Goal: Task Accomplishment & Management: Manage account settings

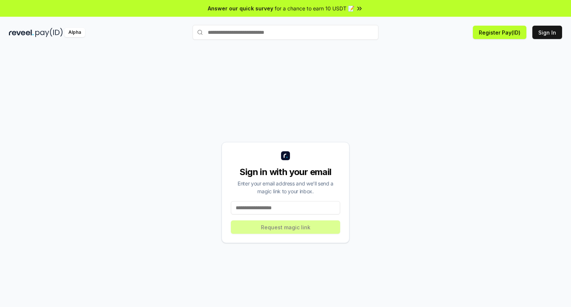
click at [282, 208] on input at bounding box center [285, 207] width 109 height 13
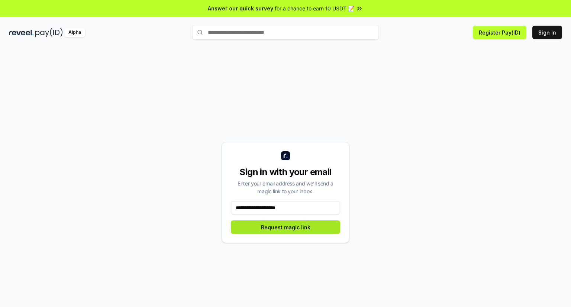
type input "**********"
click at [276, 226] on button "Request magic link" at bounding box center [285, 226] width 109 height 13
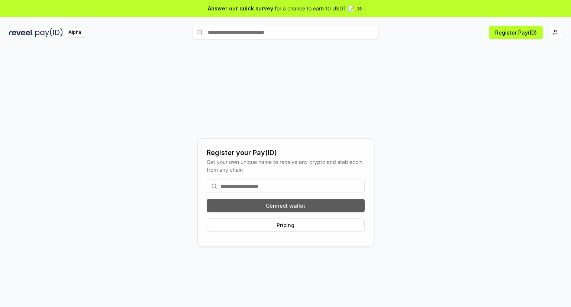
click at [275, 205] on button "Connect wallet" at bounding box center [286, 205] width 158 height 13
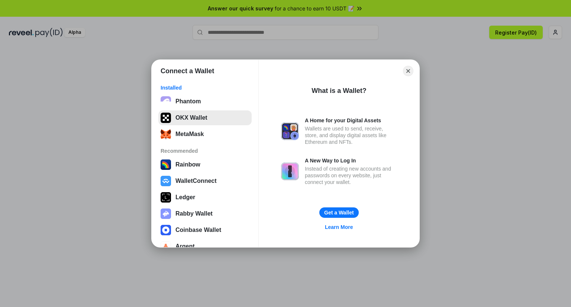
click at [180, 116] on button "OKX Wallet" at bounding box center [204, 117] width 93 height 15
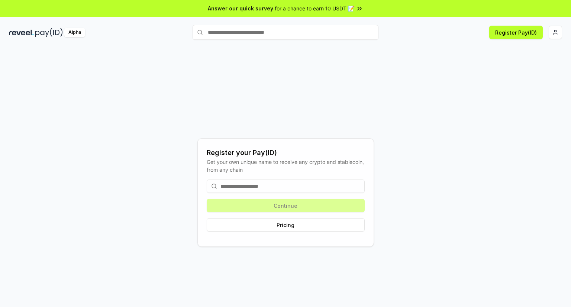
click at [272, 182] on input at bounding box center [286, 185] width 158 height 13
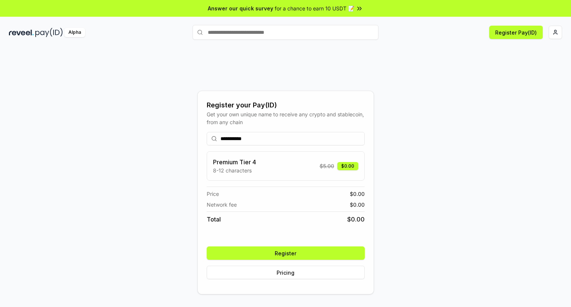
type input "**********"
click at [291, 254] on button "Register" at bounding box center [286, 252] width 158 height 13
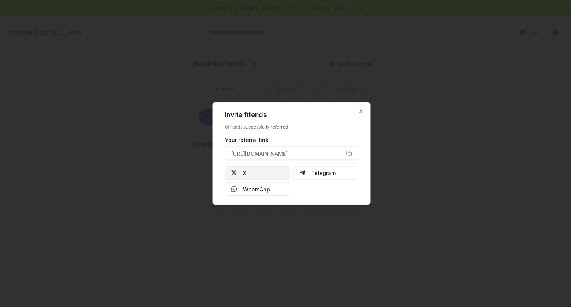
click at [251, 178] on button "X" at bounding box center [257, 172] width 65 height 13
click at [351, 154] on button "[URL][DOMAIN_NAME]" at bounding box center [291, 153] width 133 height 13
click at [360, 111] on icon "button" at bounding box center [361, 111] width 6 height 6
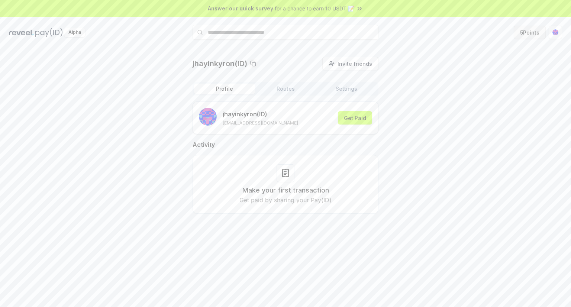
click at [529, 33] on button "5 Points" at bounding box center [529, 32] width 32 height 13
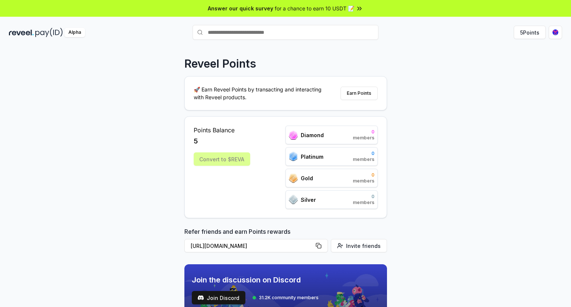
click at [358, 8] on icon at bounding box center [357, 8] width 1 height 3
click at [553, 31] on html "Answer our quick survey for a chance to earn 10 USDT 📝 Alpha 5 Points Reveel Po…" at bounding box center [285, 153] width 571 height 307
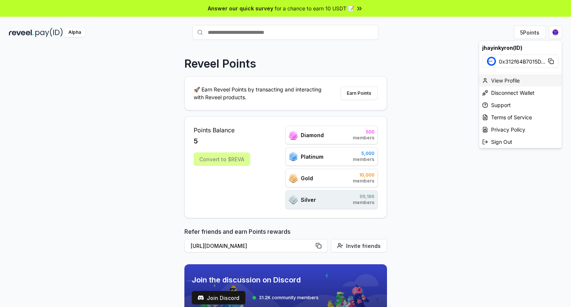
click at [503, 80] on div "View Profile" at bounding box center [520, 80] width 82 height 12
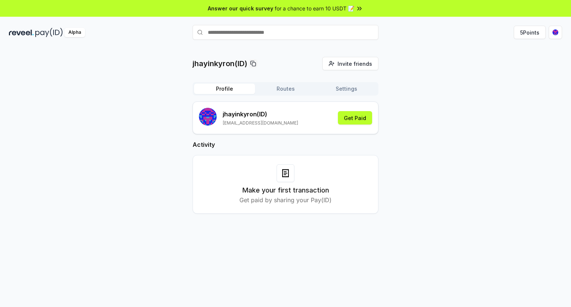
click at [282, 87] on button "Routes" at bounding box center [285, 89] width 61 height 10
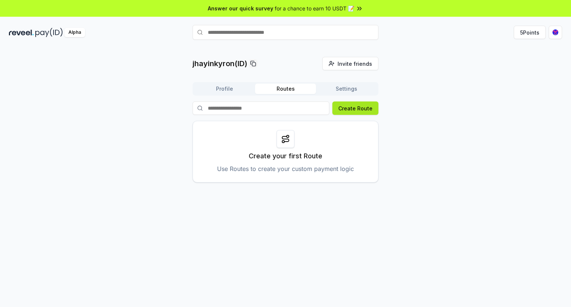
click at [349, 108] on button "Create Route" at bounding box center [355, 107] width 46 height 13
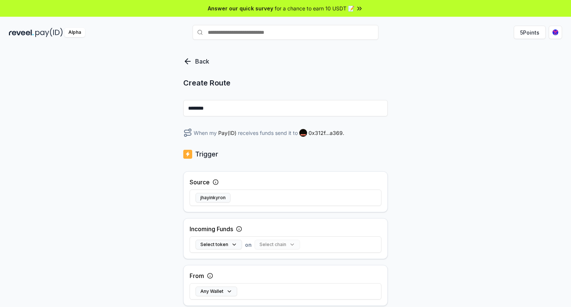
click at [196, 57] on p "Back" at bounding box center [202, 61] width 14 height 9
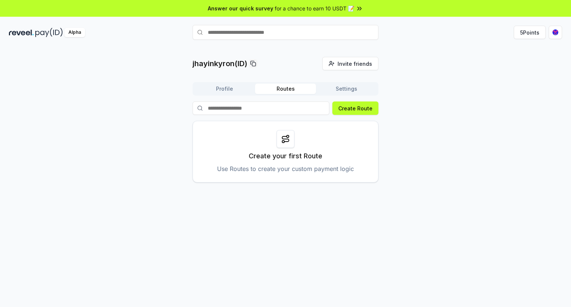
click at [341, 86] on button "Settings" at bounding box center [346, 89] width 61 height 10
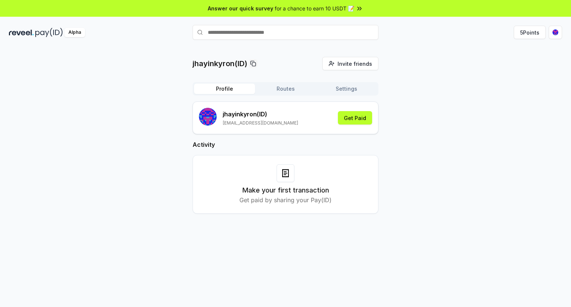
click at [220, 86] on button "Profile" at bounding box center [224, 89] width 61 height 10
